Goal: Check status: Check status

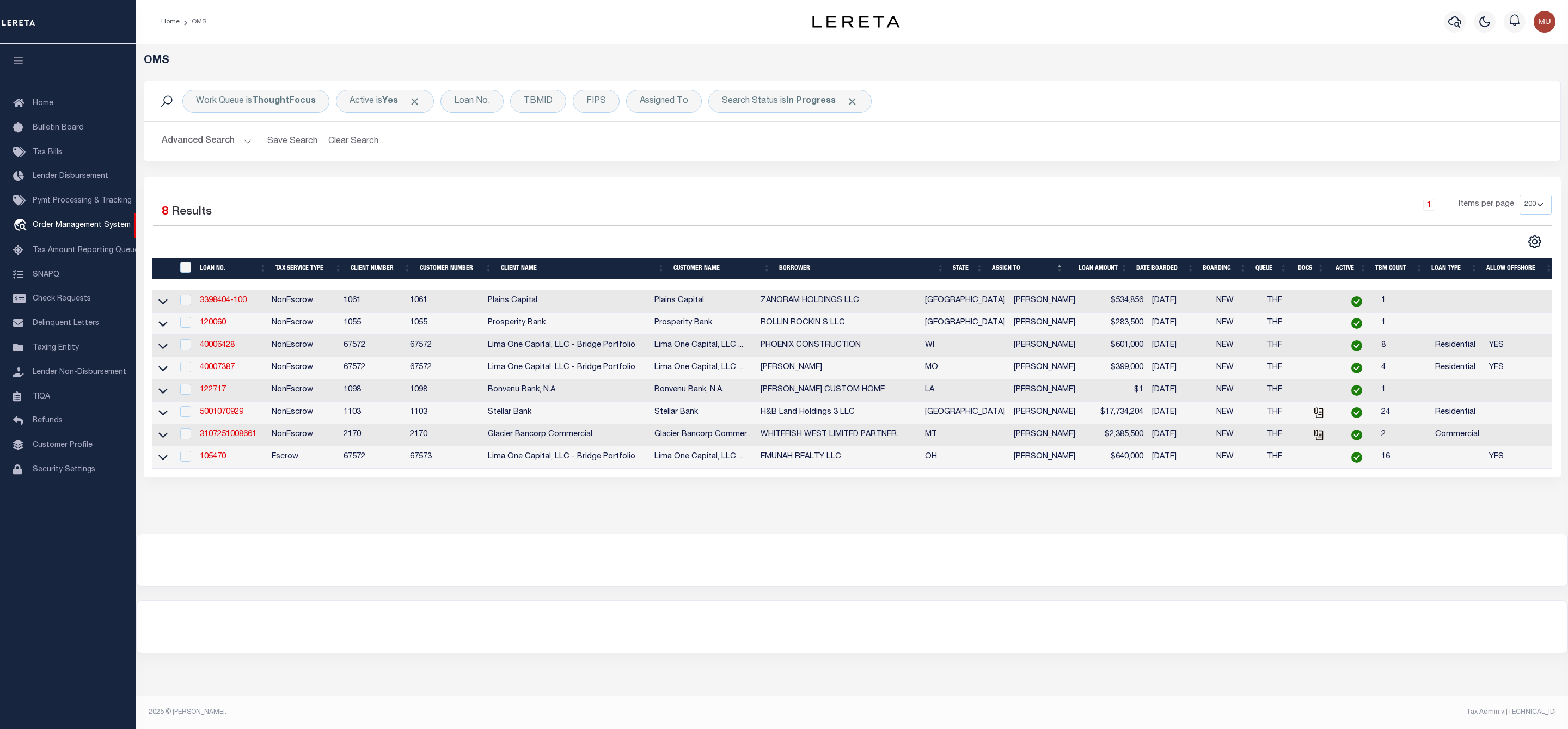
select select "200"
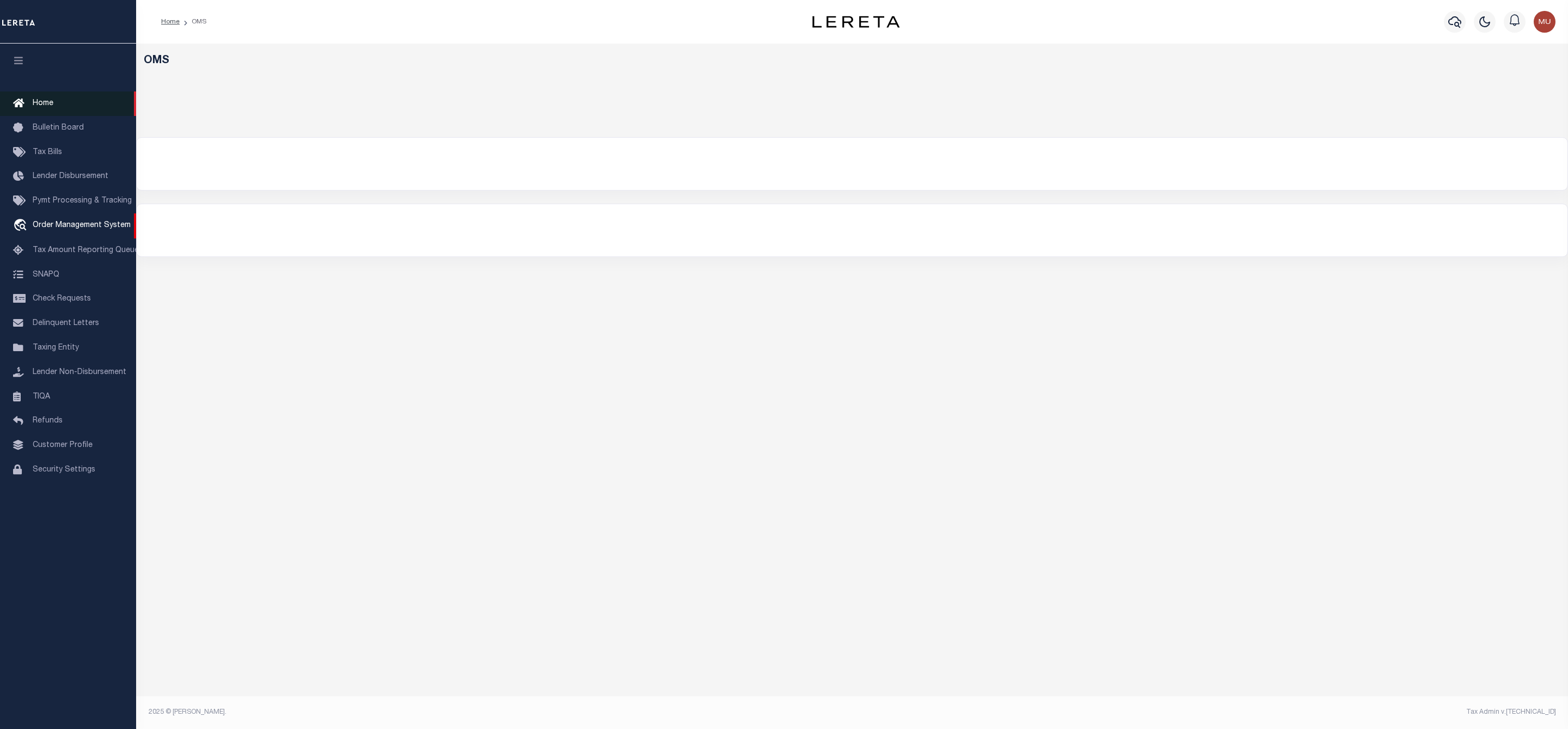
select select "200"
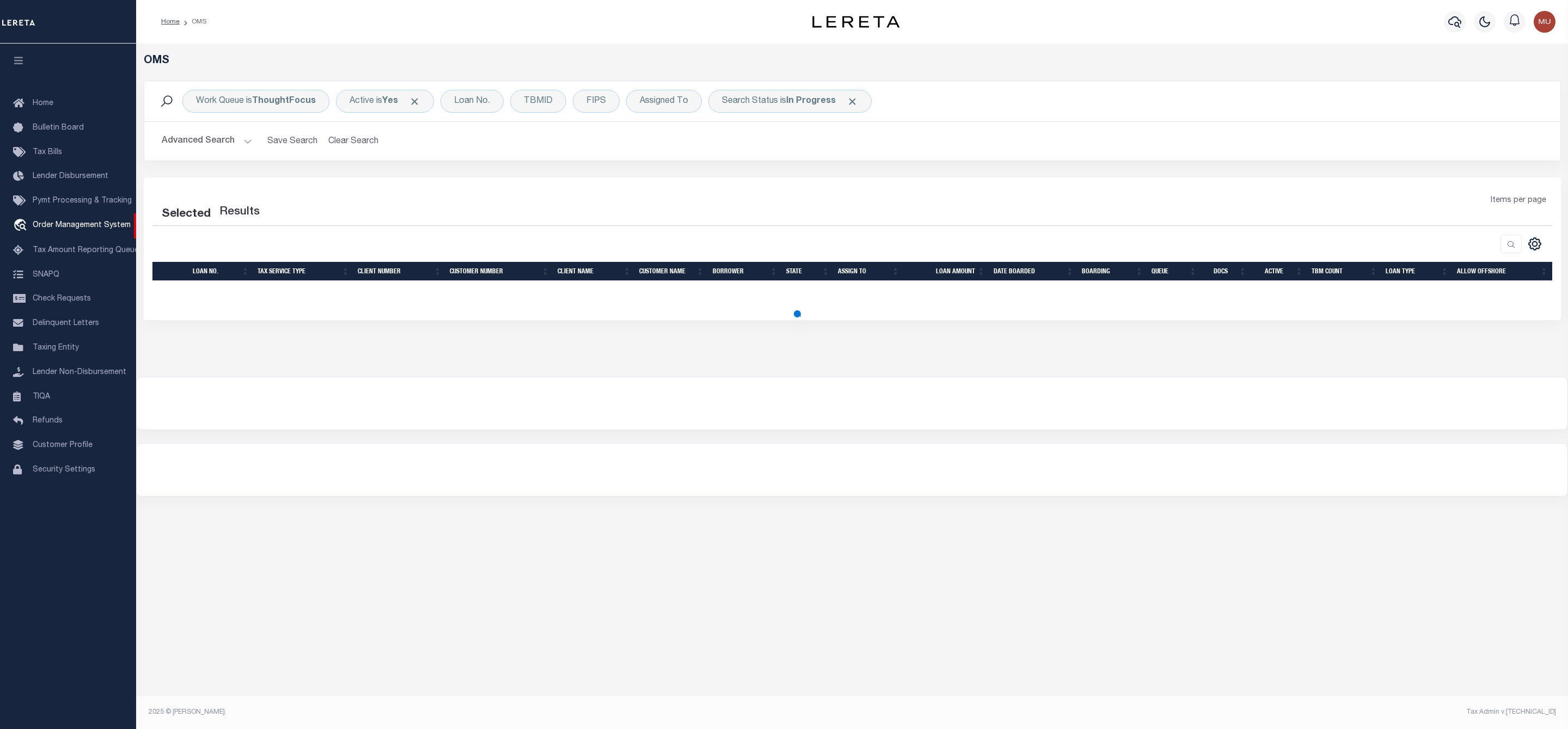
select select "200"
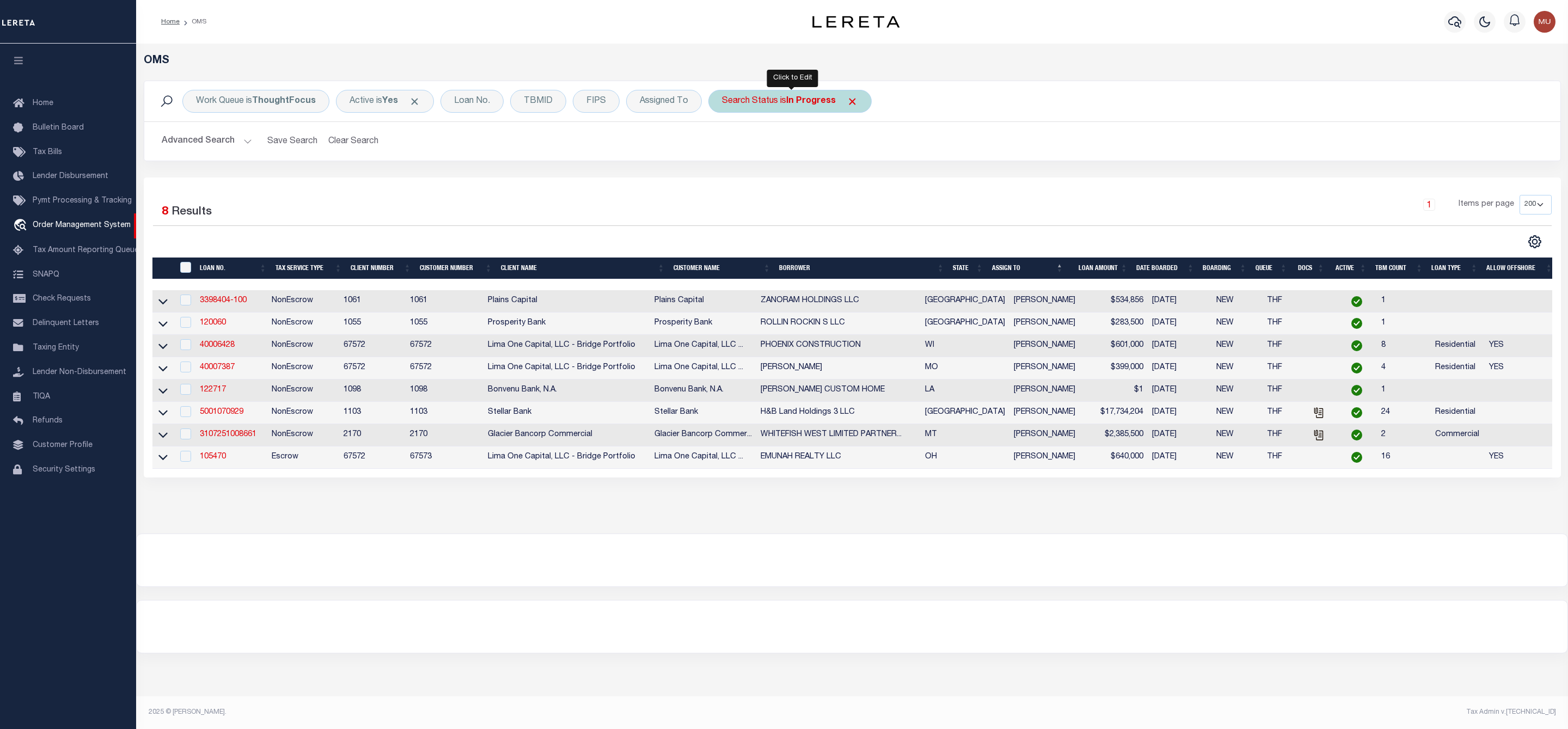
click at [789, 101] on div "Search Status is In Progress" at bounding box center [790, 102] width 163 height 23
click at [768, 151] on select "Automated Search Bad Parcel Complete Duplicate Parcel High Dollar Reporting In …" at bounding box center [802, 155] width 160 height 21
select select "RD"
click at [725, 145] on select "Automated Search Bad Parcel Complete Duplicate Parcel High Dollar Reporting In …" at bounding box center [802, 155] width 160 height 21
click at [873, 177] on input "Apply" at bounding box center [866, 178] width 32 height 18
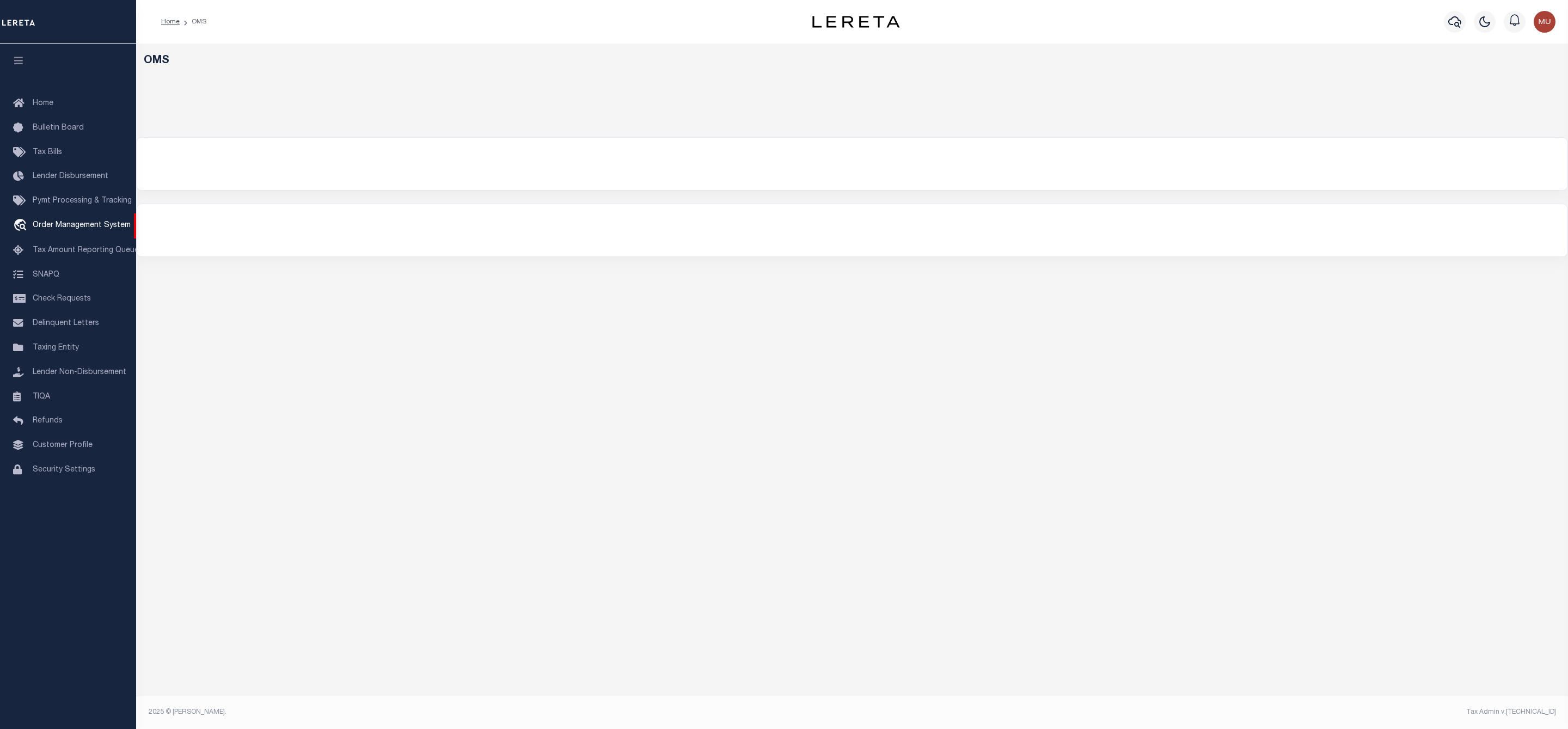
select select "200"
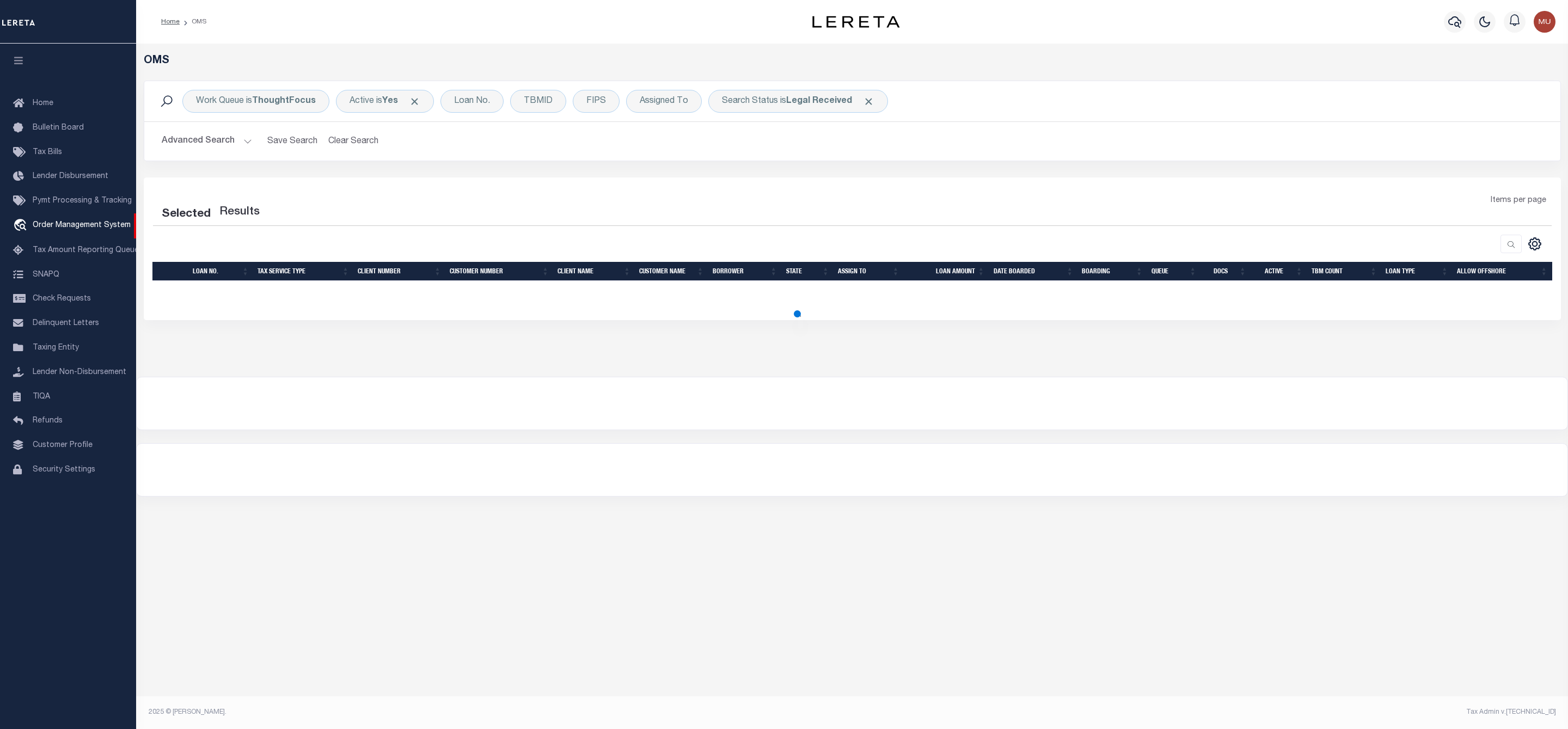
select select "200"
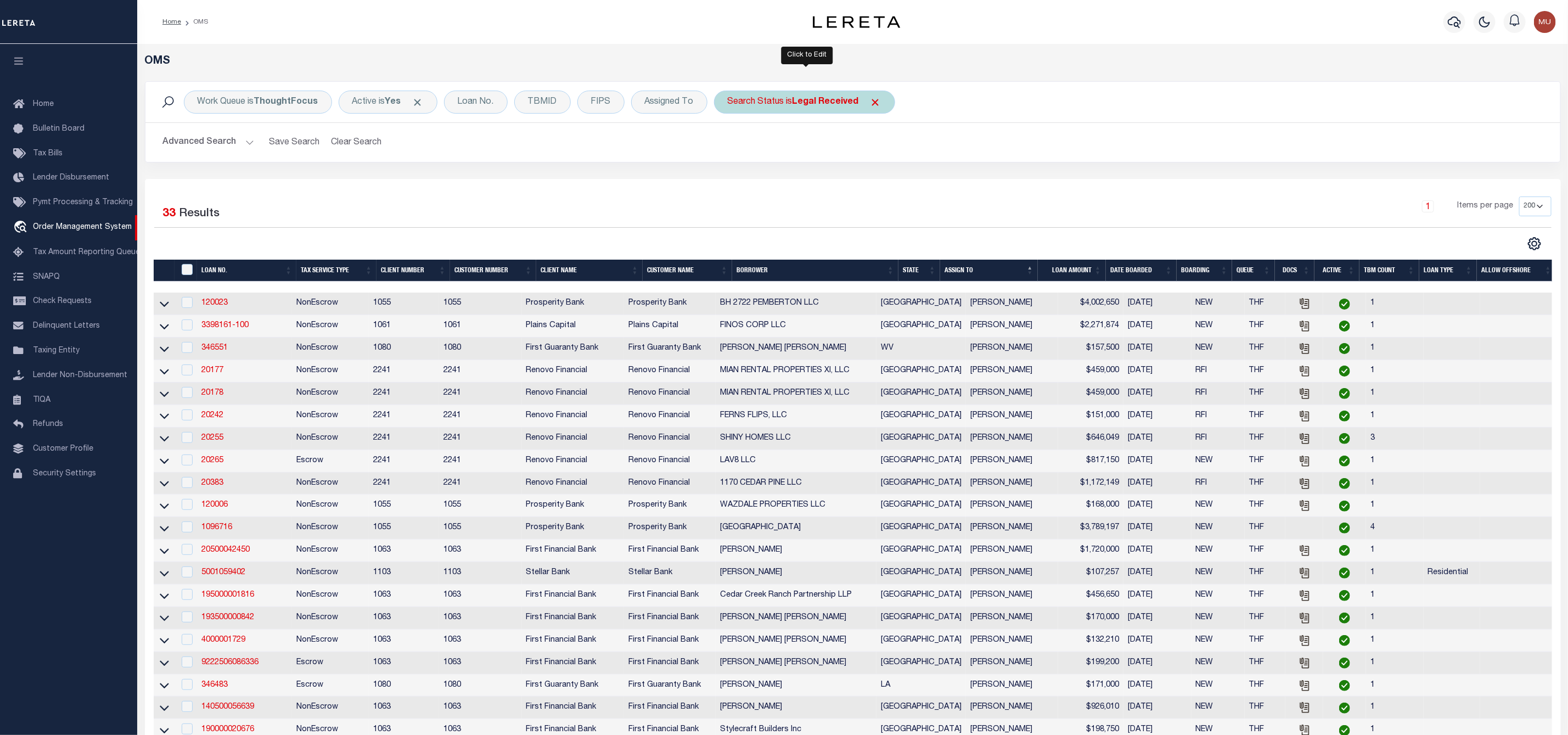
click at [812, 94] on div "Search Status is Legal Received" at bounding box center [805, 102] width 181 height 23
click at [784, 158] on select "Automated Search Bad Parcel Complete Duplicate Parcel High Dollar Reporting In …" at bounding box center [809, 156] width 161 height 21
select select "IP"
click at [731, 147] on select "Automated Search Bad Parcel Complete Duplicate Parcel High Dollar Reporting In …" at bounding box center [809, 156] width 161 height 21
click at [871, 177] on input "Apply" at bounding box center [873, 180] width 33 height 18
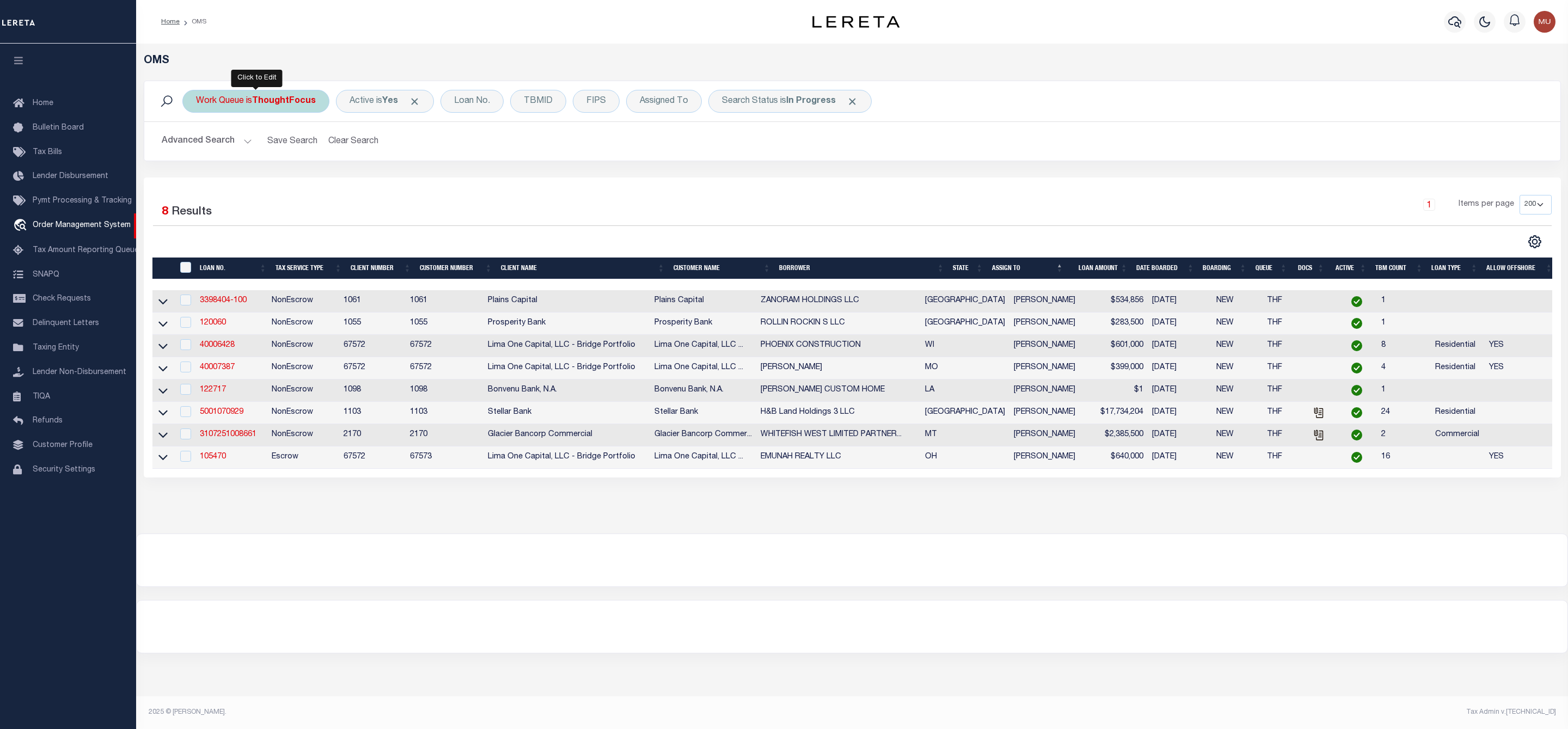
click at [299, 101] on b "ThoughtFocus" at bounding box center [284, 101] width 64 height 9
click at [287, 152] on select "--ALL-- General ThoughtFocus" at bounding box center [276, 155] width 160 height 21
select select "GEN"
click at [197, 145] on select "--ALL-- General ThoughtFocus" at bounding box center [276, 155] width 160 height 21
click at [337, 180] on input "Apply" at bounding box center [340, 178] width 32 height 18
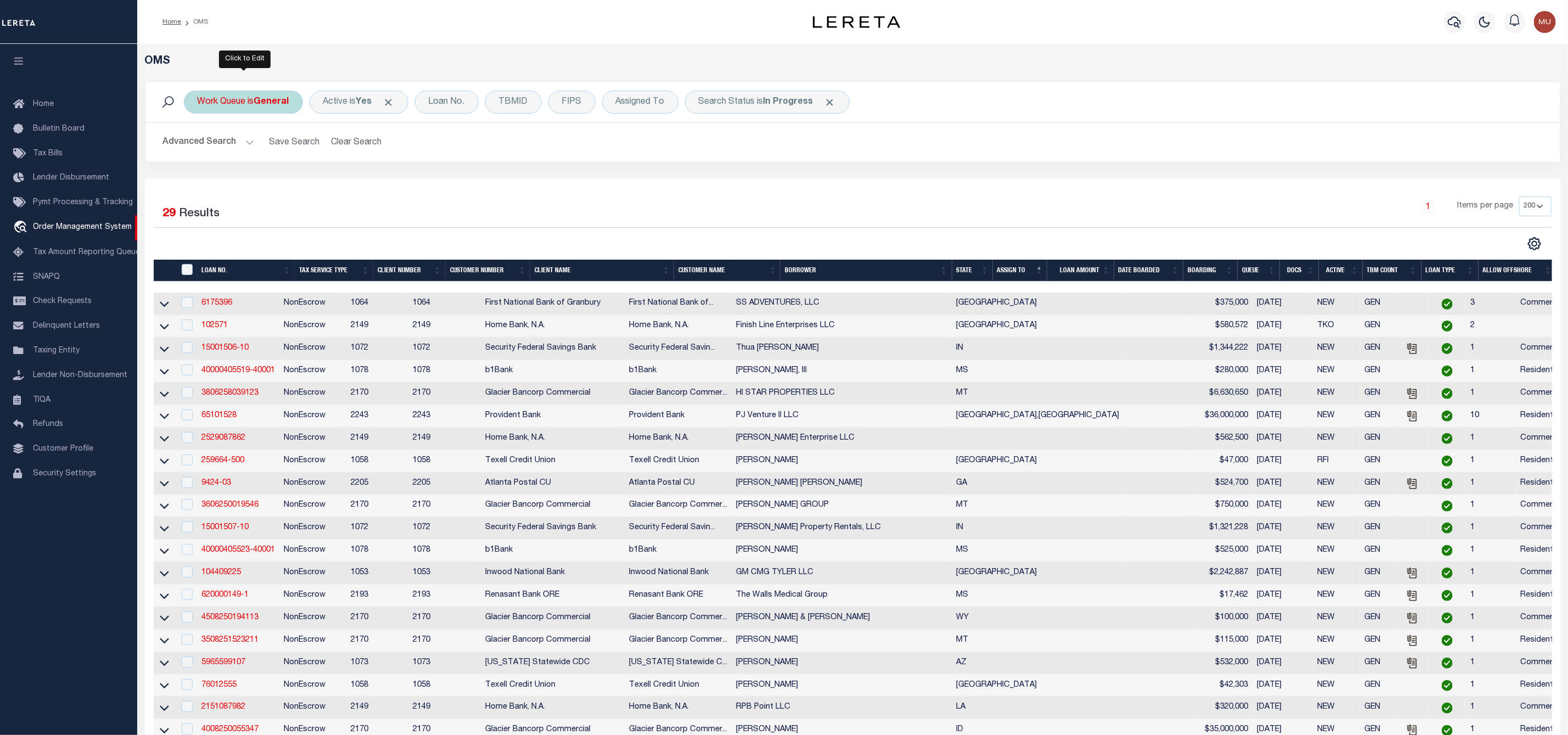
click at [259, 101] on b "General" at bounding box center [271, 102] width 35 height 9
click at [277, 142] on div "Is Contains --ALL-- General ThoughtFocus Cancel Apply" at bounding box center [279, 152] width 174 height 86
click at [276, 148] on select "--ALL-- General ThoughtFocus" at bounding box center [279, 156] width 161 height 21
select select "THF"
click at [198, 147] on select "--ALL-- General ThoughtFocus" at bounding box center [279, 156] width 161 height 21
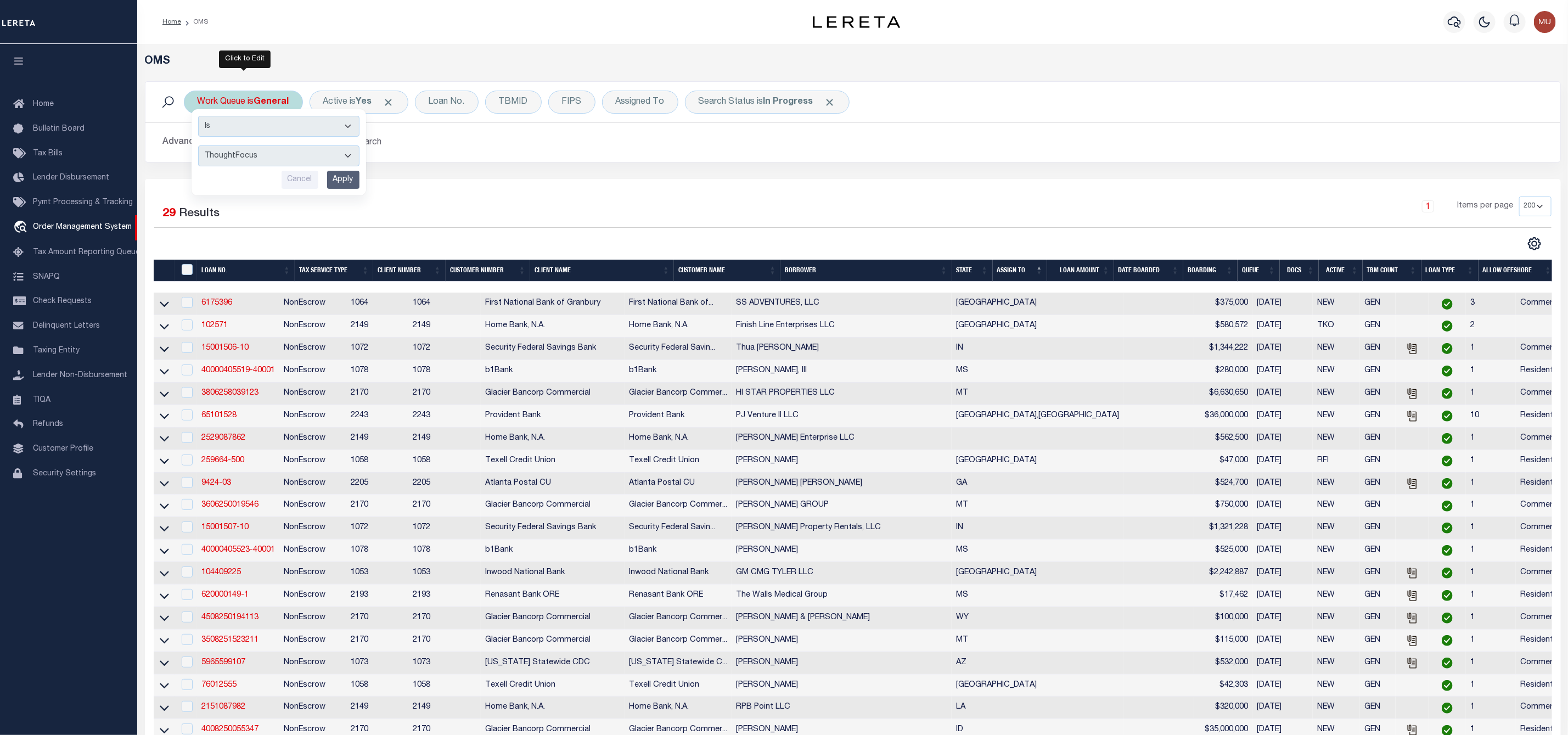
click at [351, 185] on input "Apply" at bounding box center [343, 180] width 33 height 18
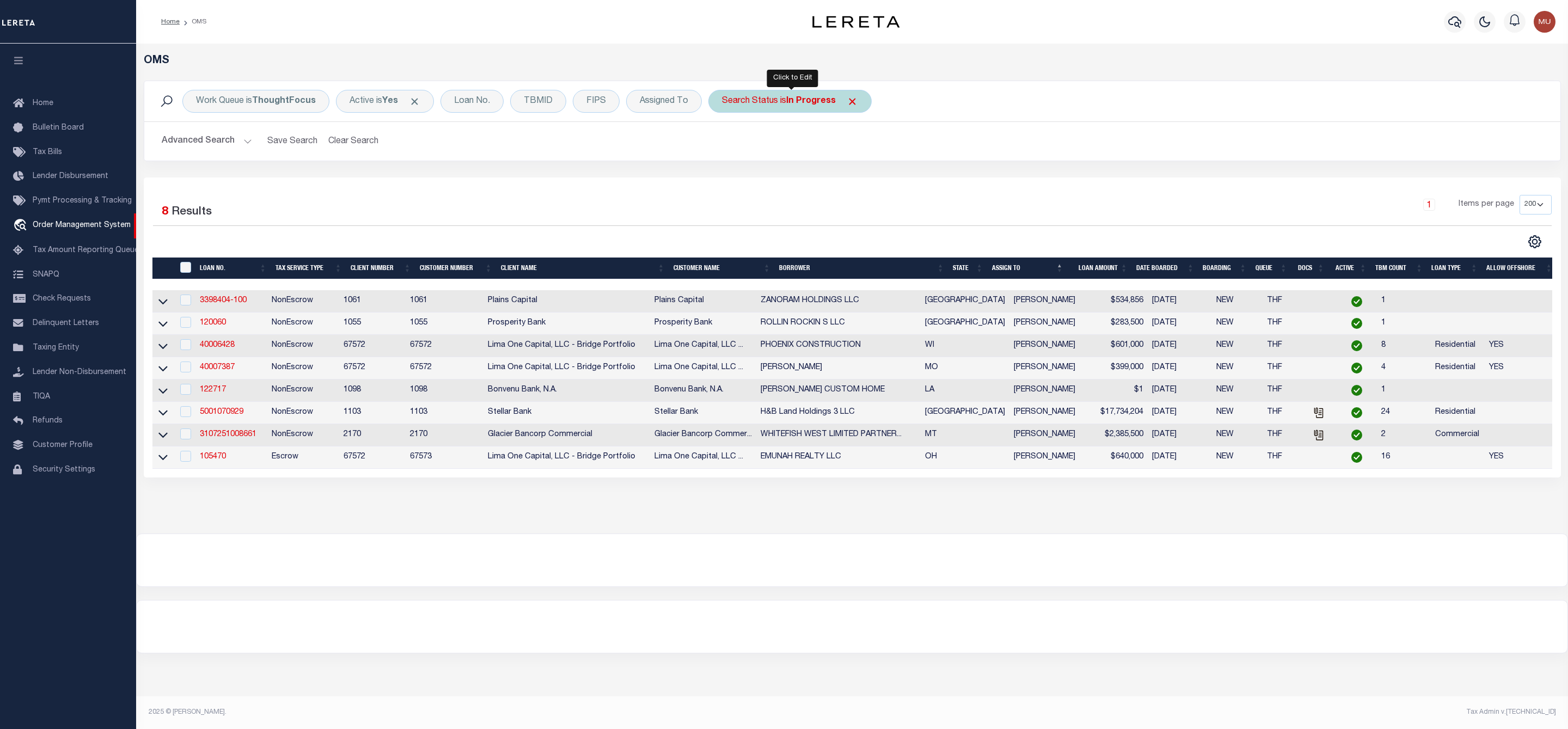
click at [770, 106] on div "Search Status is In Progress" at bounding box center [790, 102] width 163 height 23
click at [778, 158] on select "Automated Search Bad Parcel Complete Duplicate Parcel High Dollar Reporting In …" at bounding box center [802, 155] width 160 height 21
select select "RD"
click at [725, 145] on select "Automated Search Bad Parcel Complete Duplicate Parcel High Dollar Reporting In …" at bounding box center [802, 155] width 160 height 21
click at [867, 180] on input "Apply" at bounding box center [866, 178] width 32 height 18
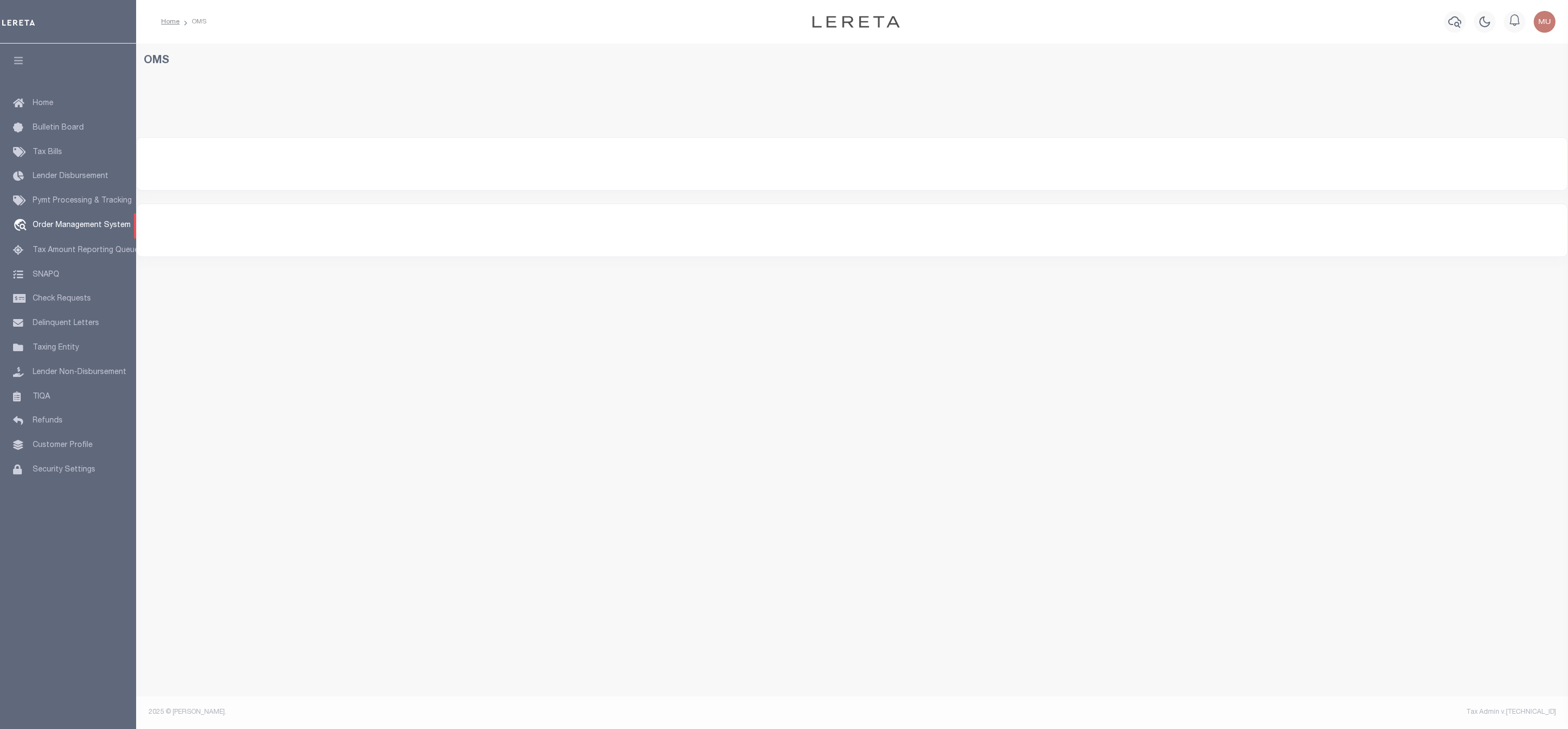
select select "200"
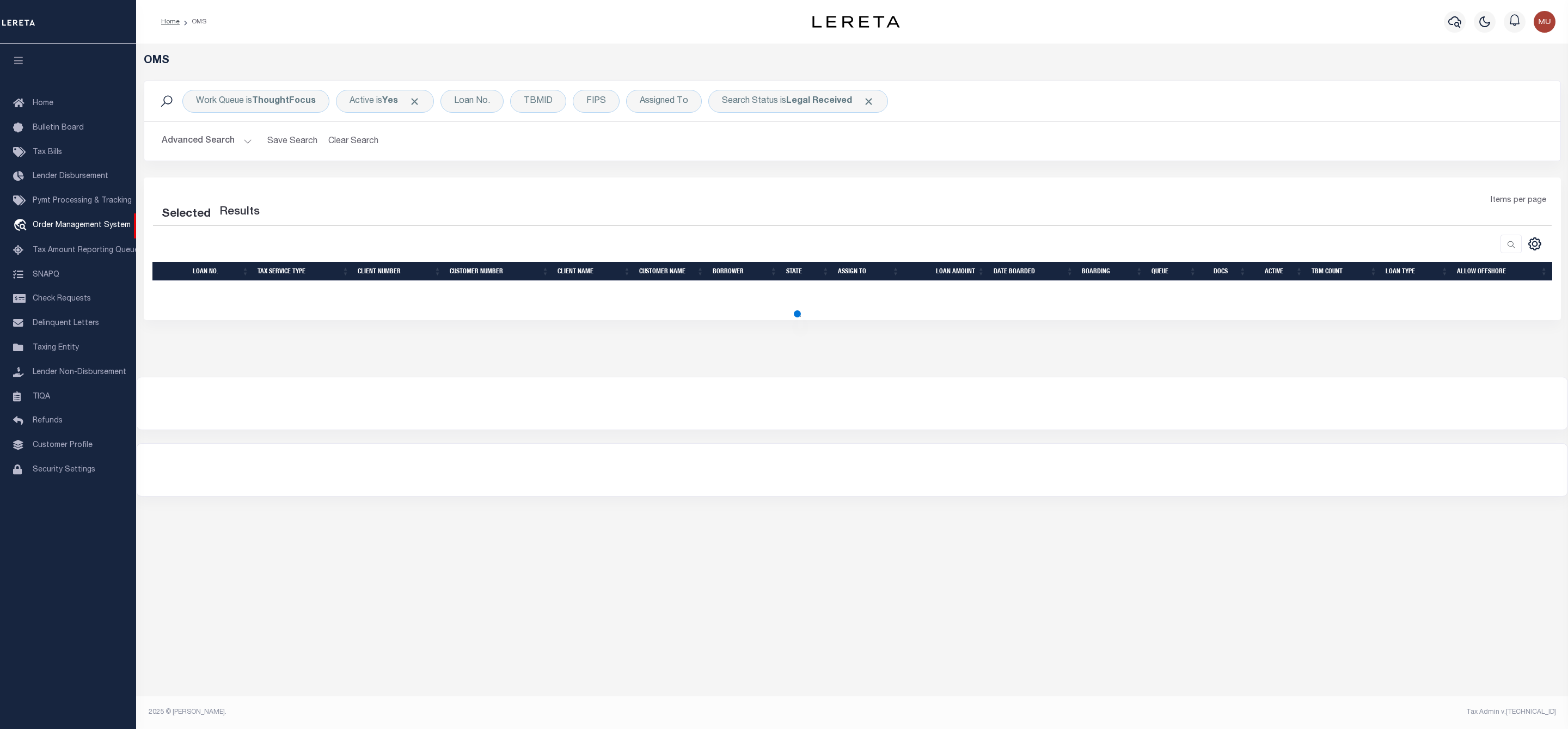
select select "200"
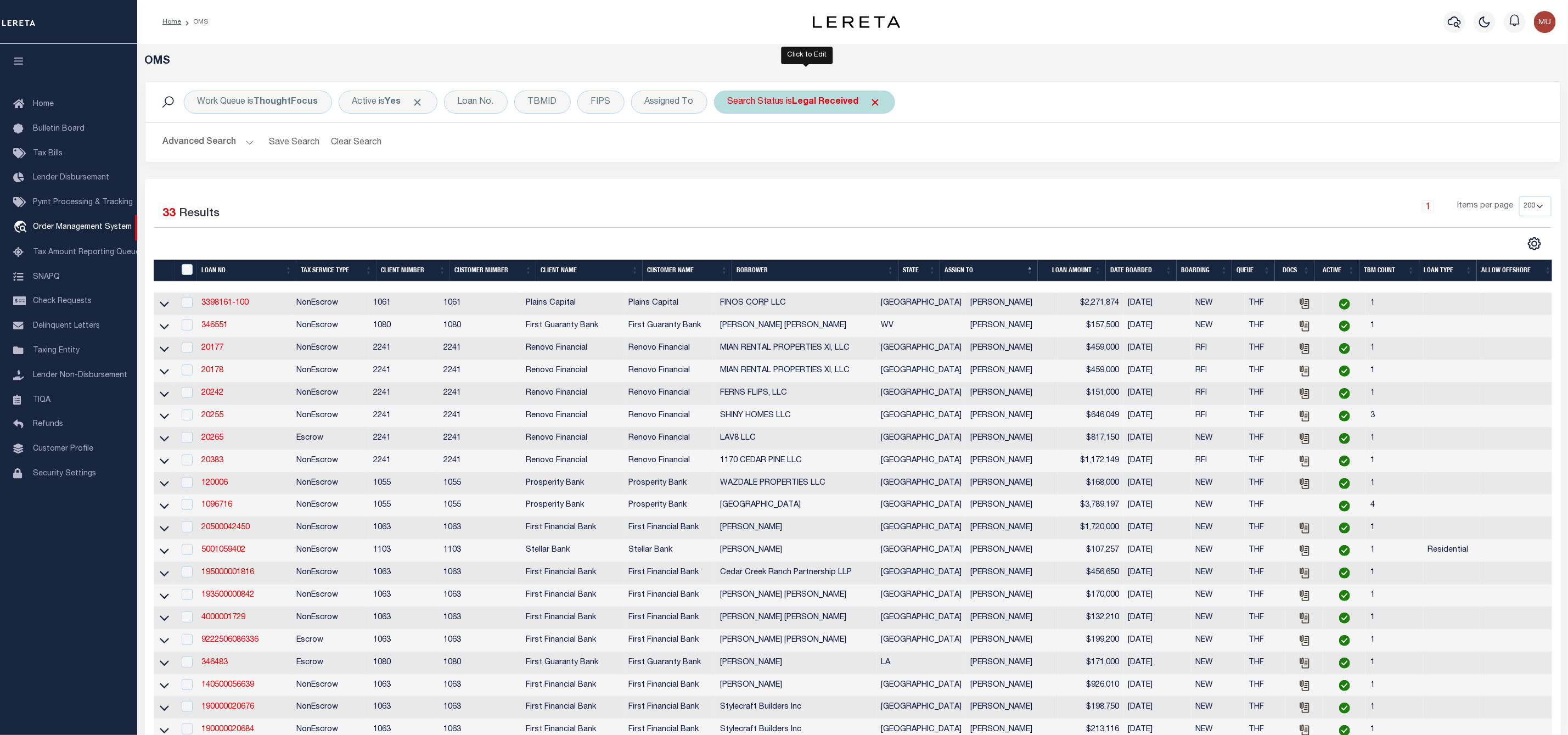
click at [810, 104] on b "Legal Received" at bounding box center [826, 102] width 66 height 9
click at [788, 148] on select "Automated Search Bad Parcel Complete Duplicate Parcel High Dollar Reporting In …" at bounding box center [809, 156] width 161 height 21
select select "IP"
click at [731, 147] on select "Automated Search Bad Parcel Complete Duplicate Parcel High Dollar Reporting In …" at bounding box center [809, 156] width 161 height 21
click at [881, 174] on input "Apply" at bounding box center [873, 180] width 33 height 18
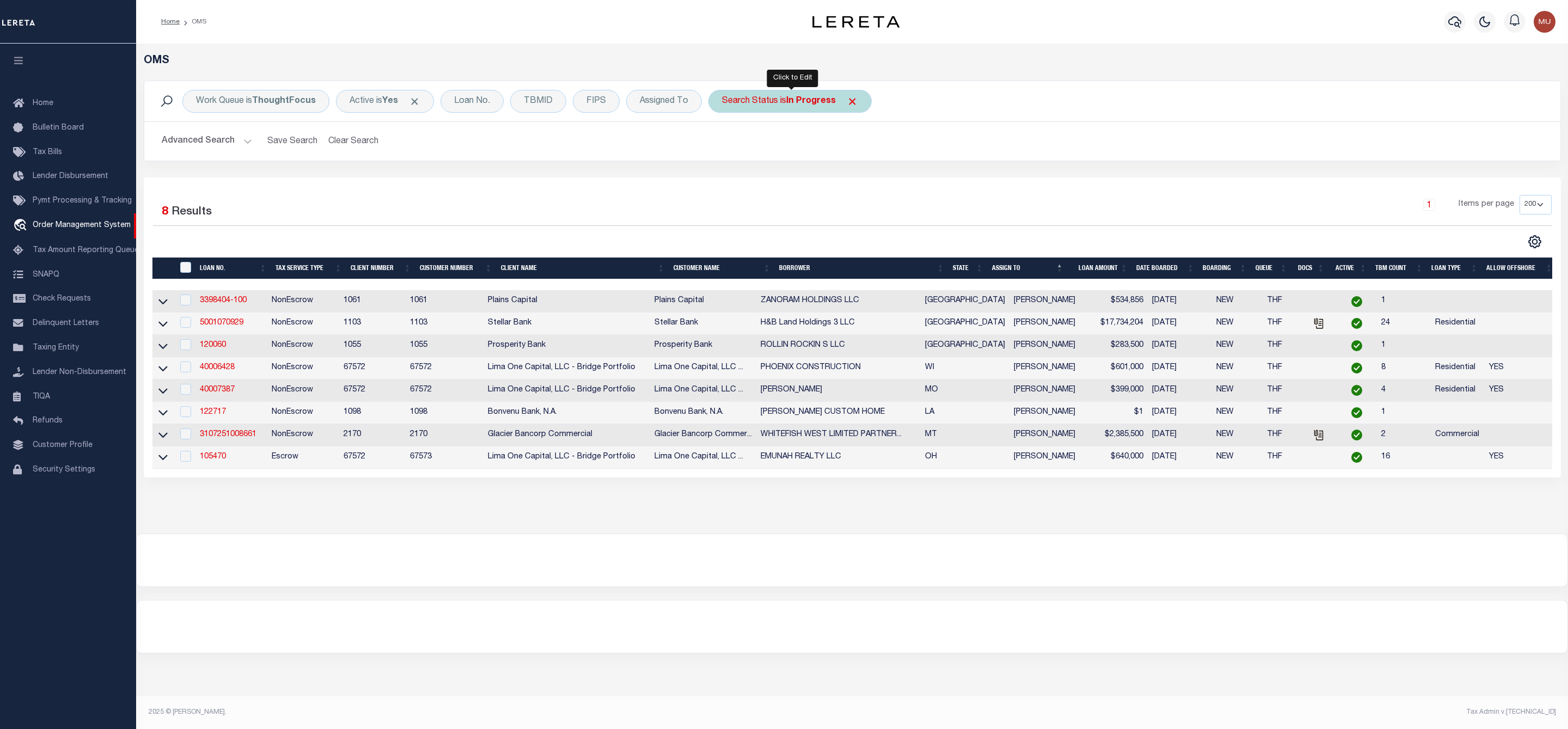
click at [758, 103] on div "Search Status is In Progress" at bounding box center [790, 102] width 163 height 23
click at [758, 163] on select "Automated Search Bad Parcel Complete Duplicate Parcel High Dollar Reporting In …" at bounding box center [802, 155] width 160 height 21
select select "RD"
click at [725, 145] on select "Automated Search Bad Parcel Complete Duplicate Parcel High Dollar Reporting In …" at bounding box center [802, 155] width 160 height 21
click at [864, 187] on input "Apply" at bounding box center [866, 178] width 32 height 18
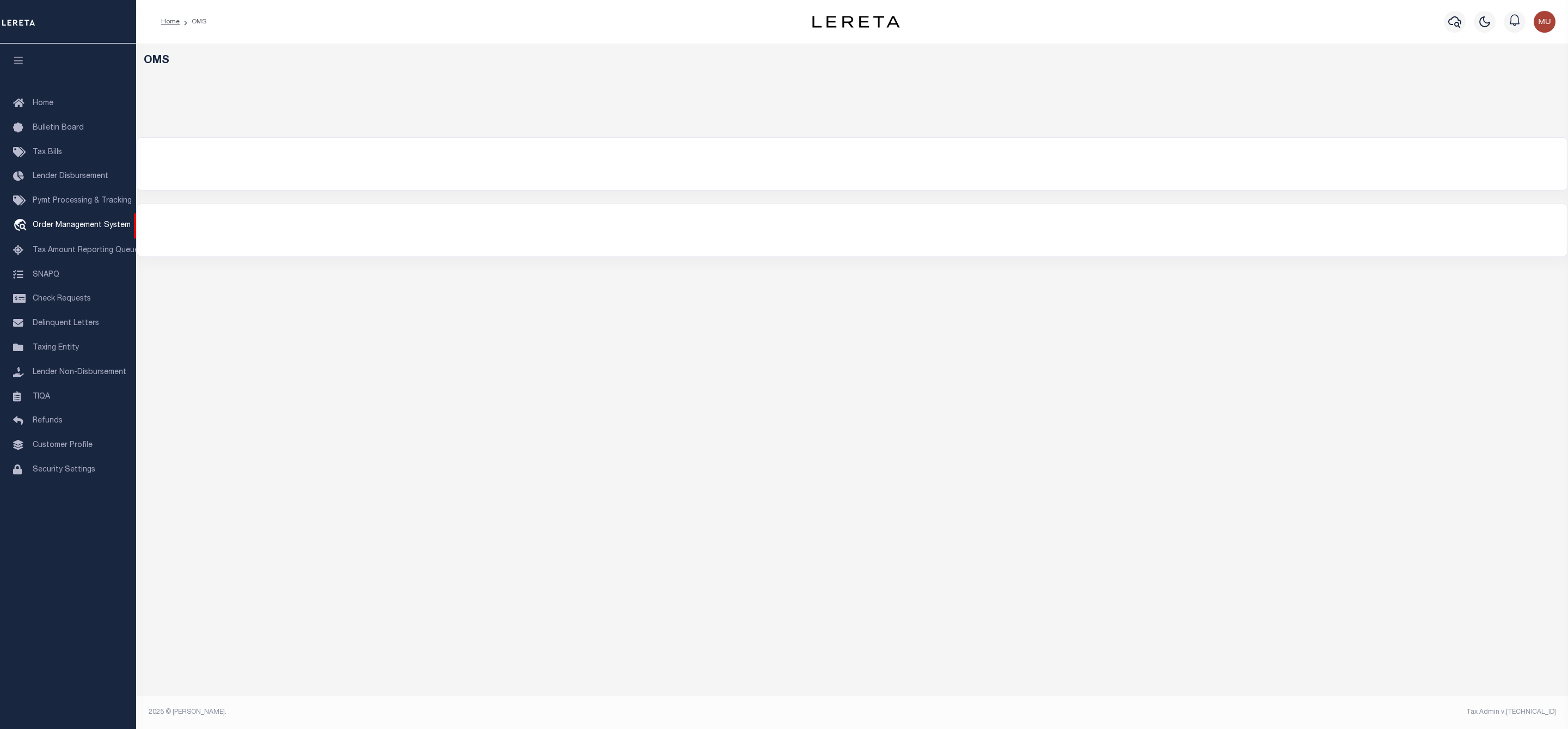
select select "200"
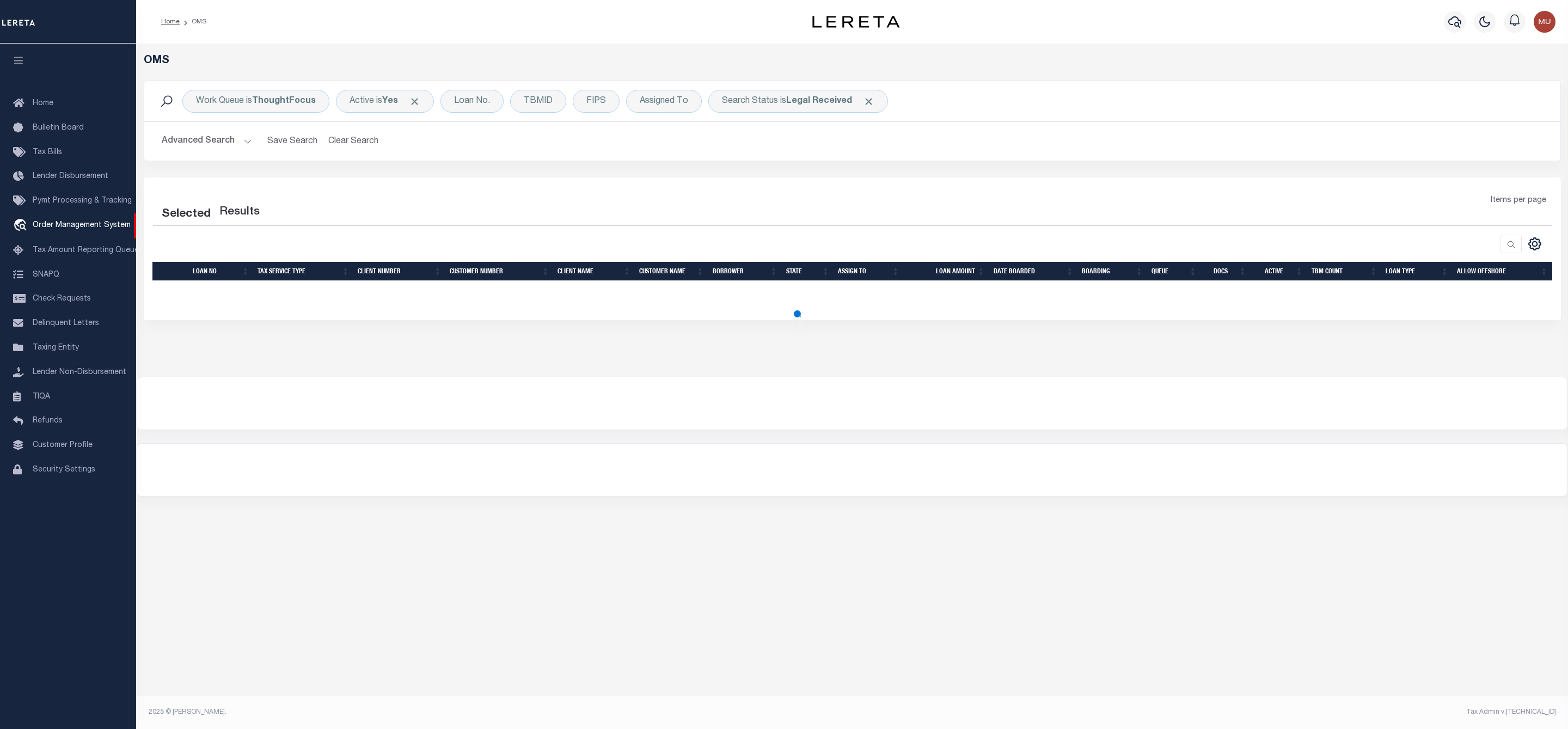
select select "200"
